Goal: Task Accomplishment & Management: Use online tool/utility

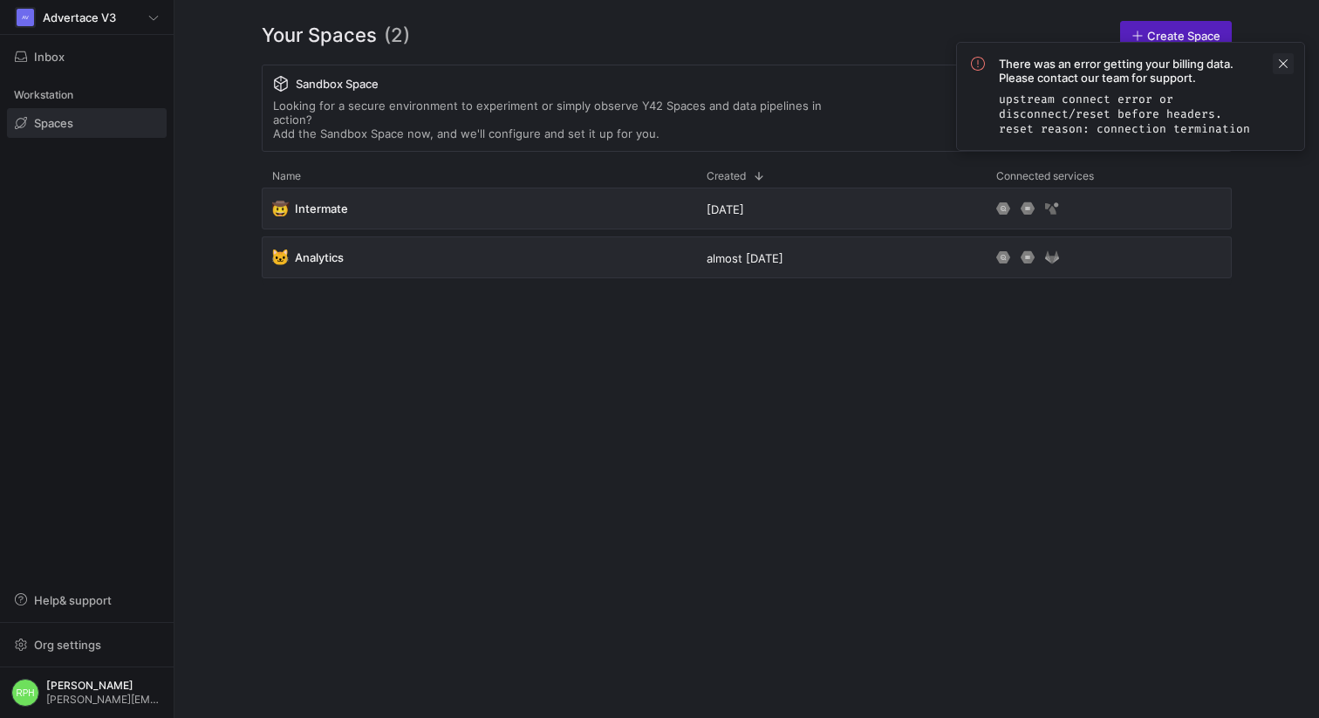
click at [1282, 63] on span at bounding box center [1283, 63] width 21 height 21
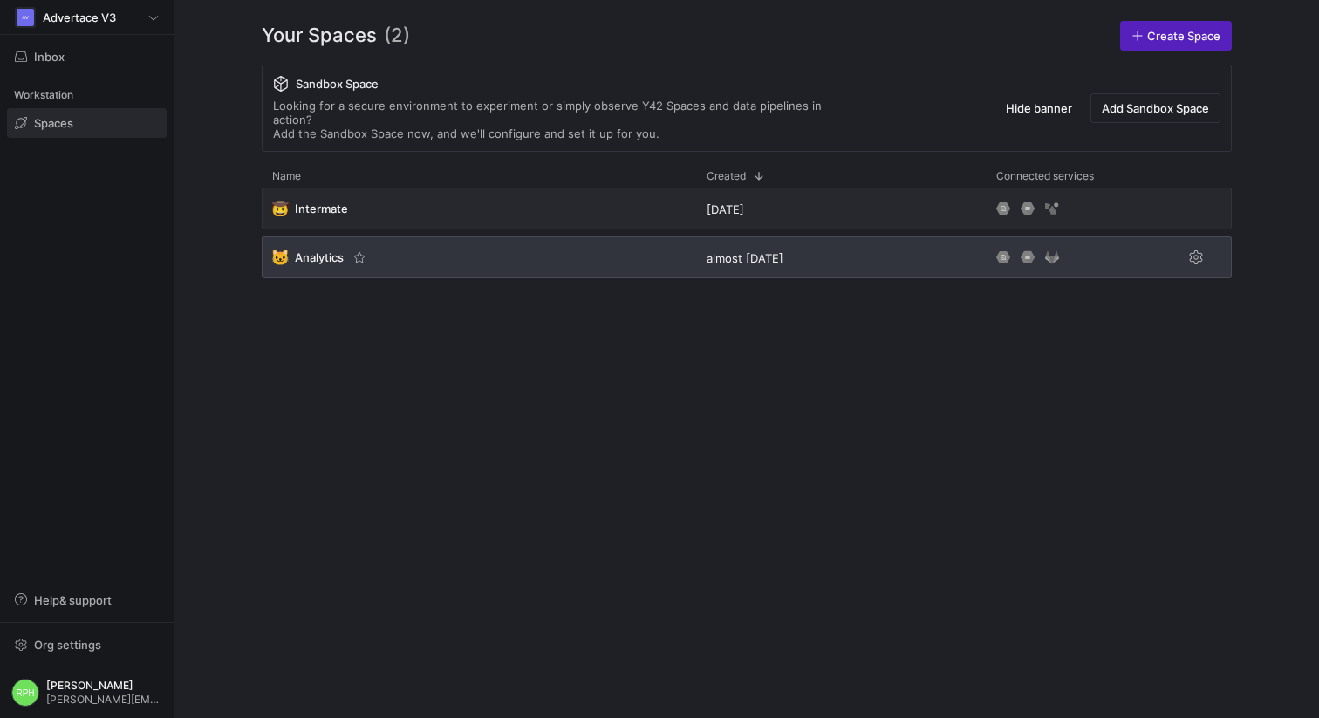
click at [315, 250] on span "Analytics" at bounding box center [319, 257] width 49 height 14
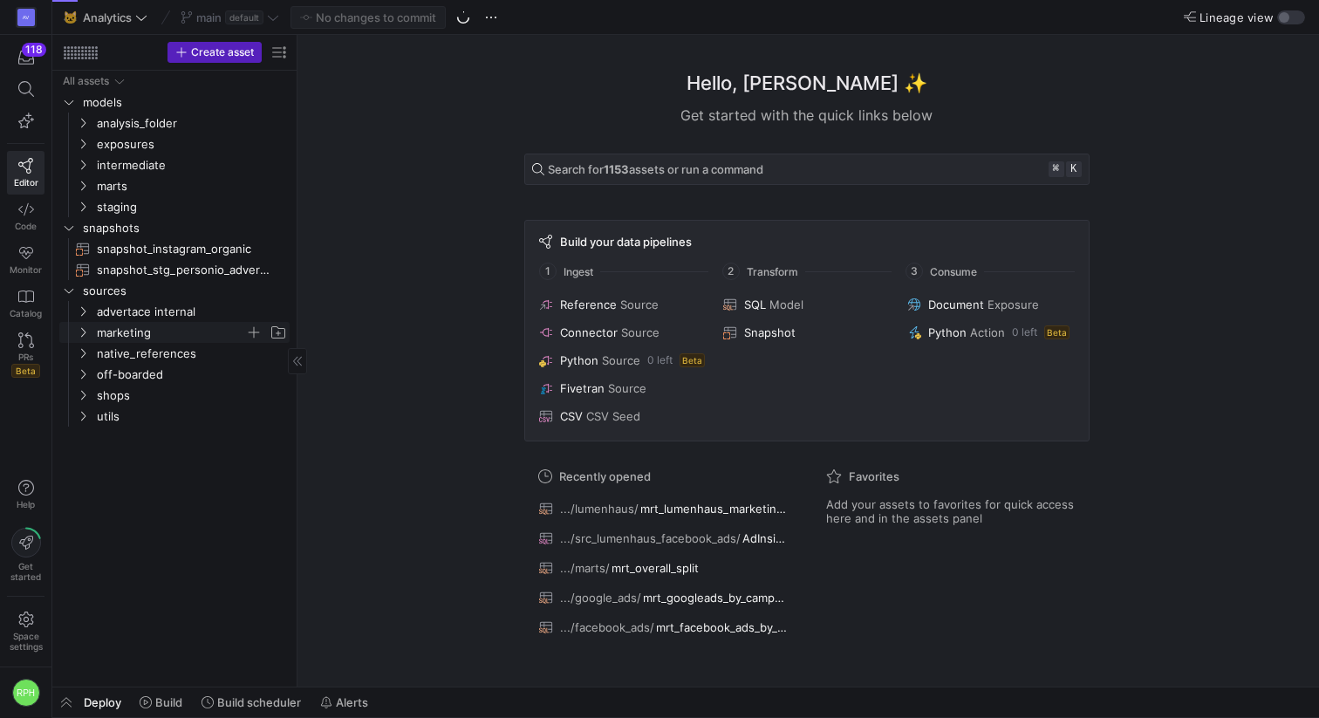
click at [81, 332] on icon "Press SPACE to select this row." at bounding box center [83, 332] width 12 height 10
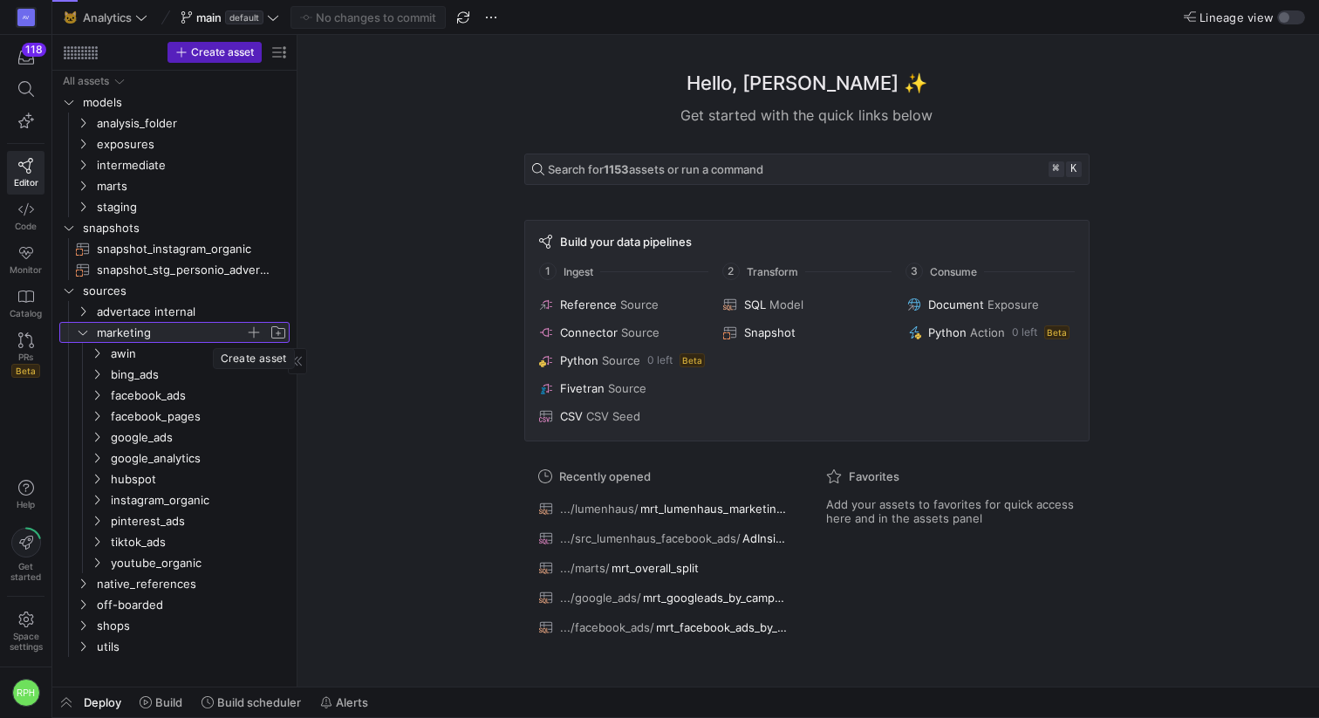
click at [250, 332] on span "button" at bounding box center [253, 332] width 17 height 17
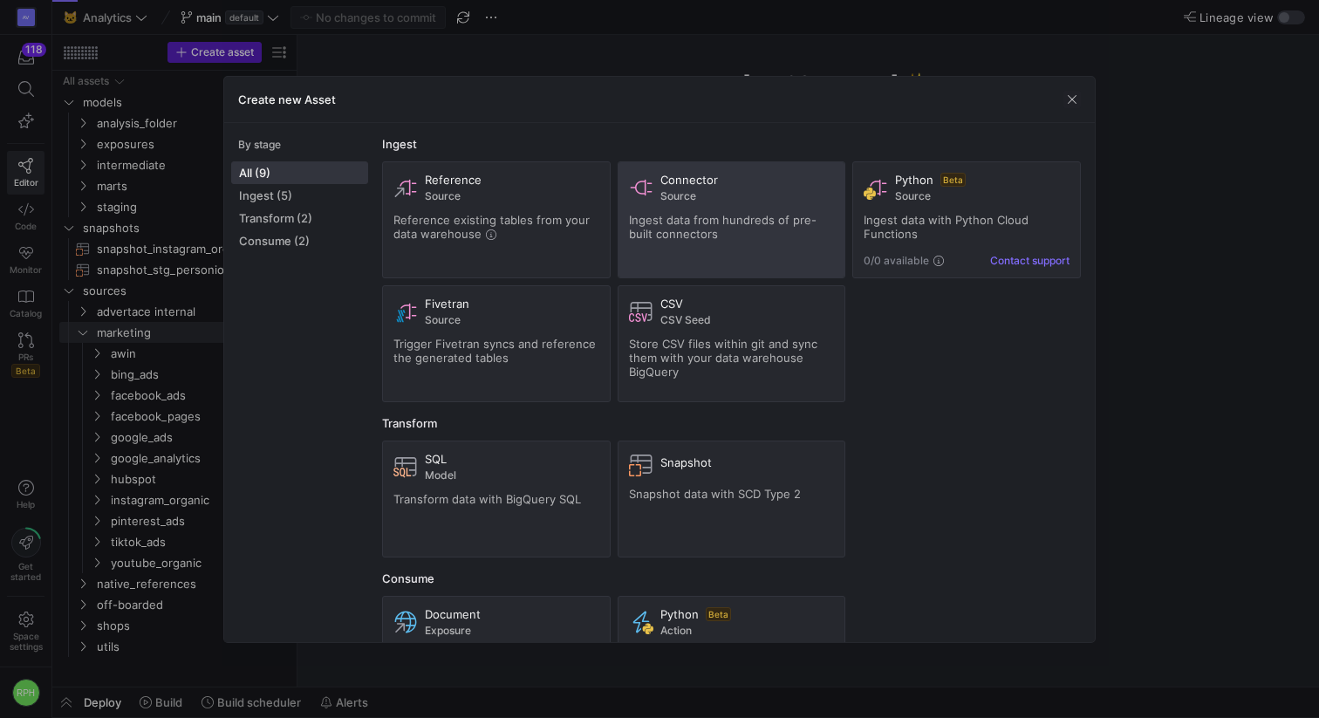
click at [716, 196] on span "Source" at bounding box center [747, 196] width 174 height 12
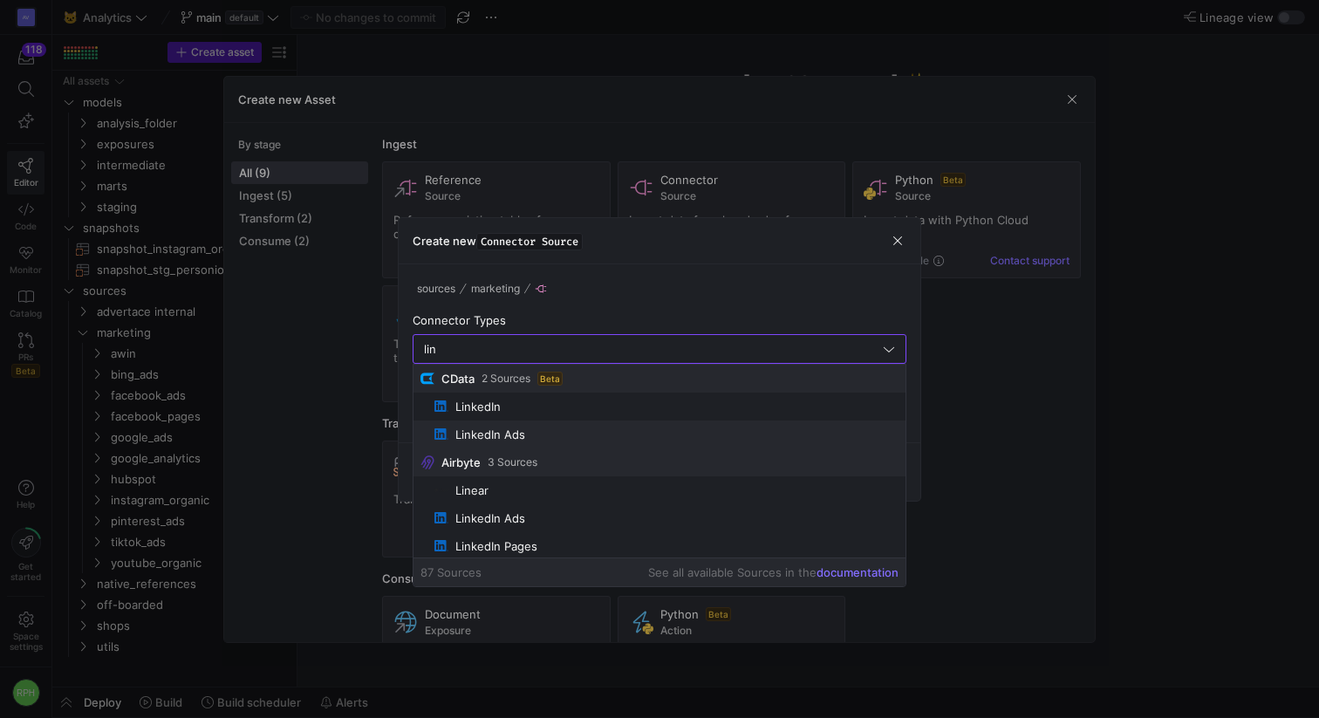
scroll to position [3, 0]
type input "lin"
click at [897, 242] on span "button" at bounding box center [897, 240] width 17 height 17
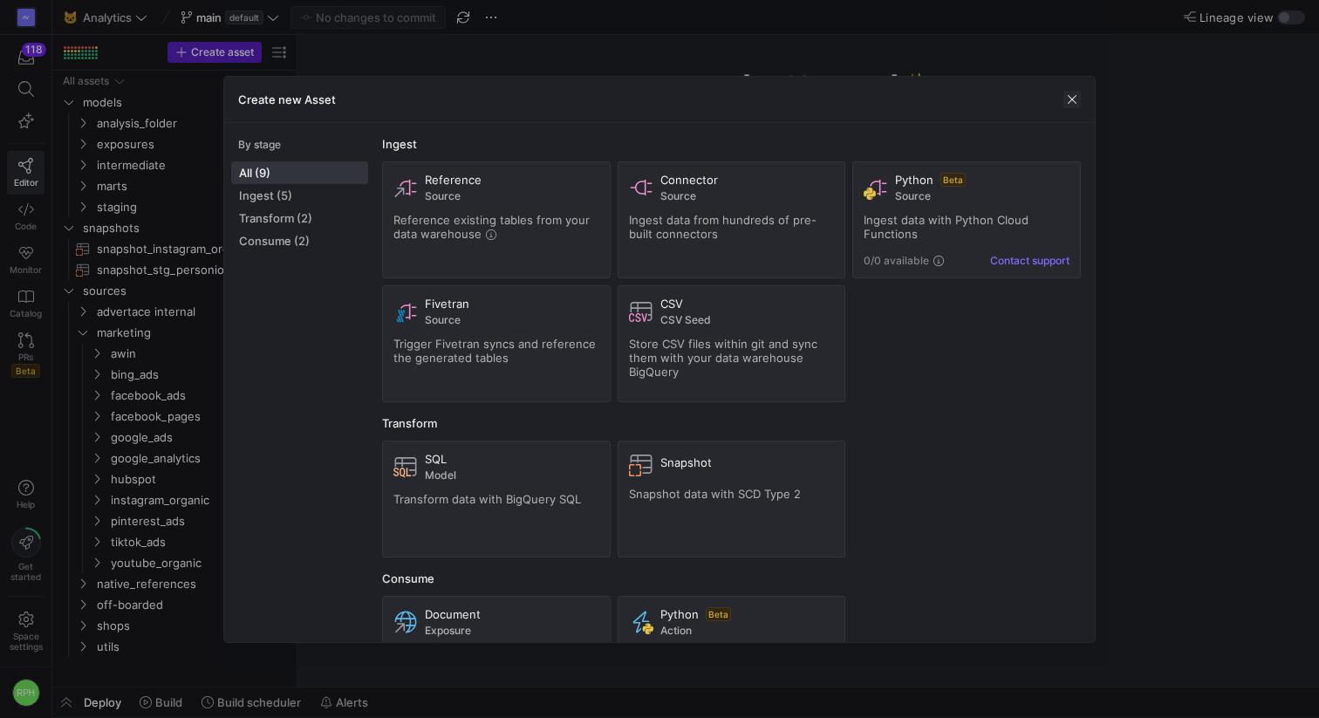
click at [1070, 101] on span "button" at bounding box center [1071, 99] width 17 height 17
